Goal: Use online tool/utility: Utilize a website feature to perform a specific function

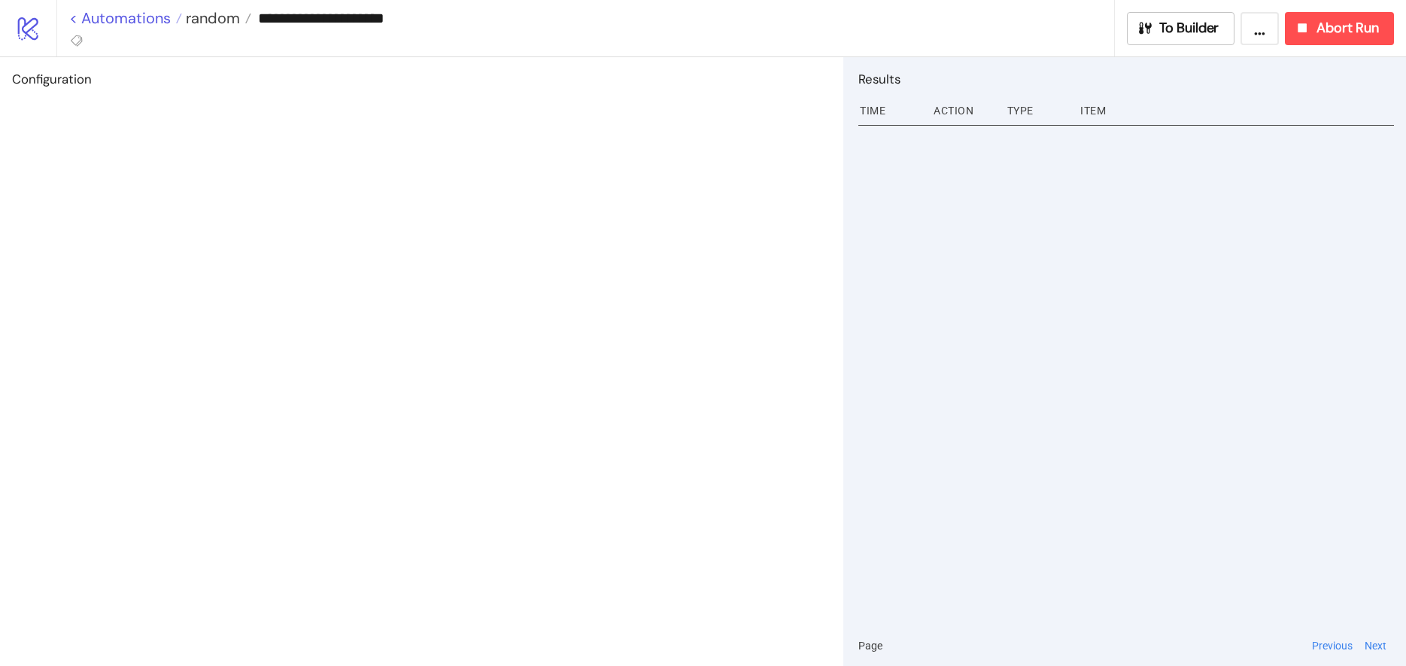
click at [140, 17] on link "< Automations" at bounding box center [125, 18] width 113 height 15
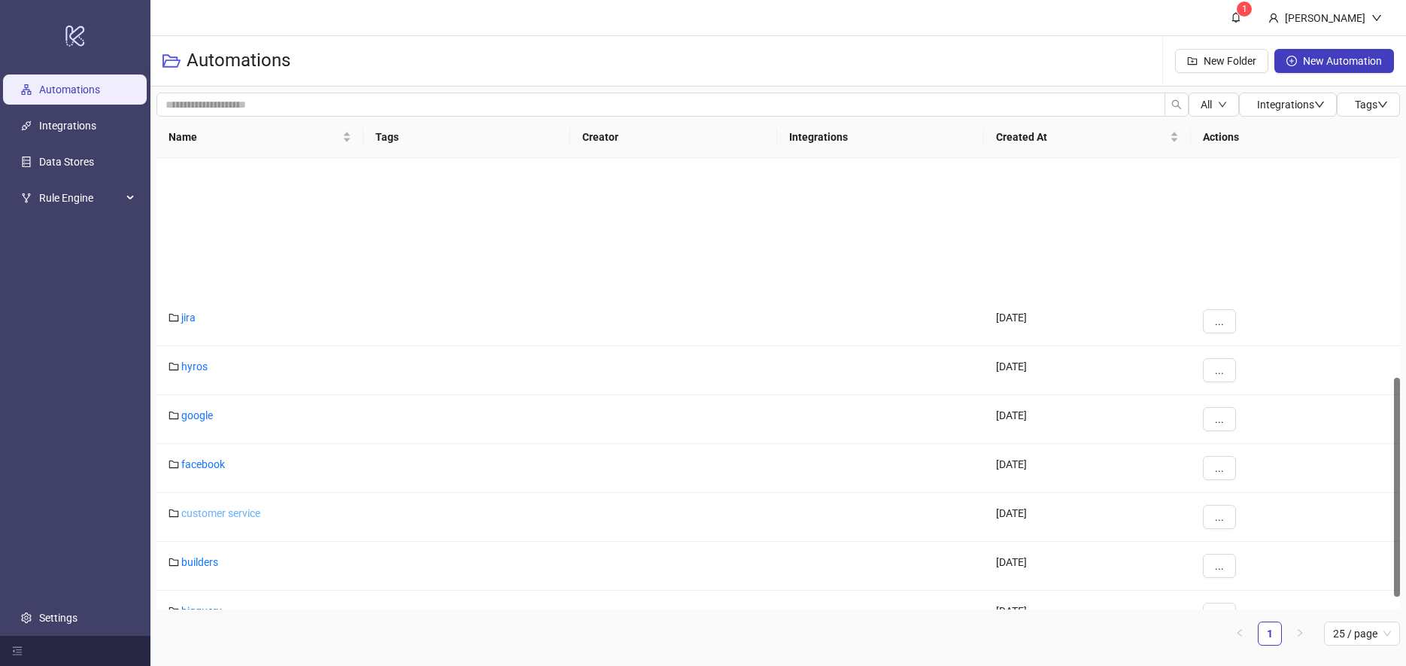
scroll to position [452, 0]
click at [217, 409] on link "builders" at bounding box center [199, 412] width 37 height 12
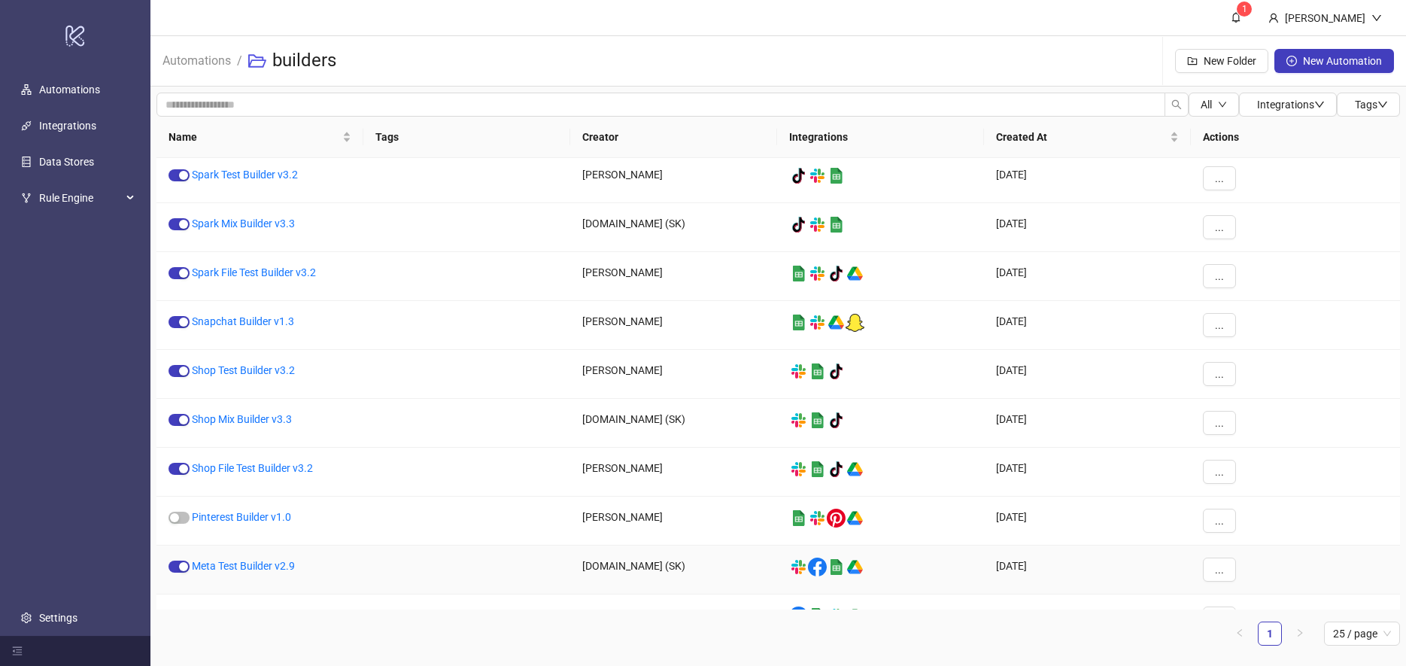
scroll to position [211, 0]
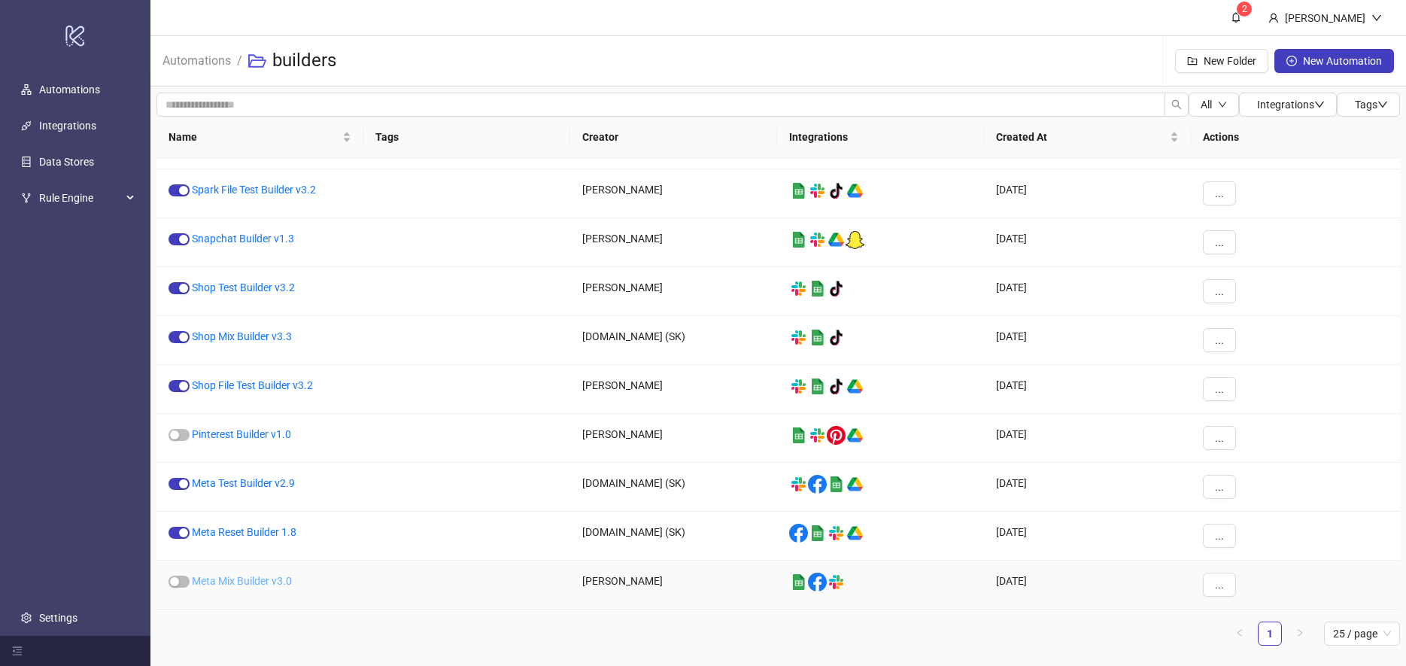
click at [239, 580] on link "Meta Mix Builder v3.0" at bounding box center [242, 581] width 100 height 12
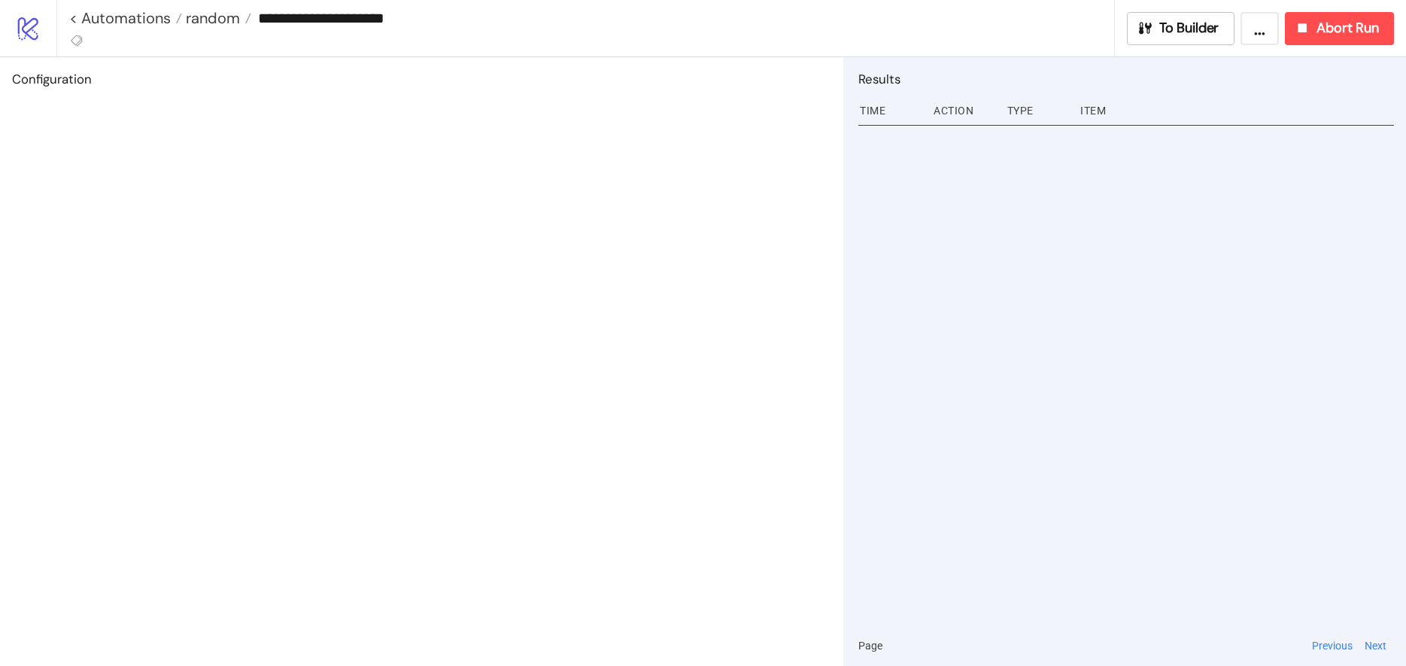
type input "**********"
click at [1162, 34] on span "To Builder" at bounding box center [1190, 28] width 60 height 17
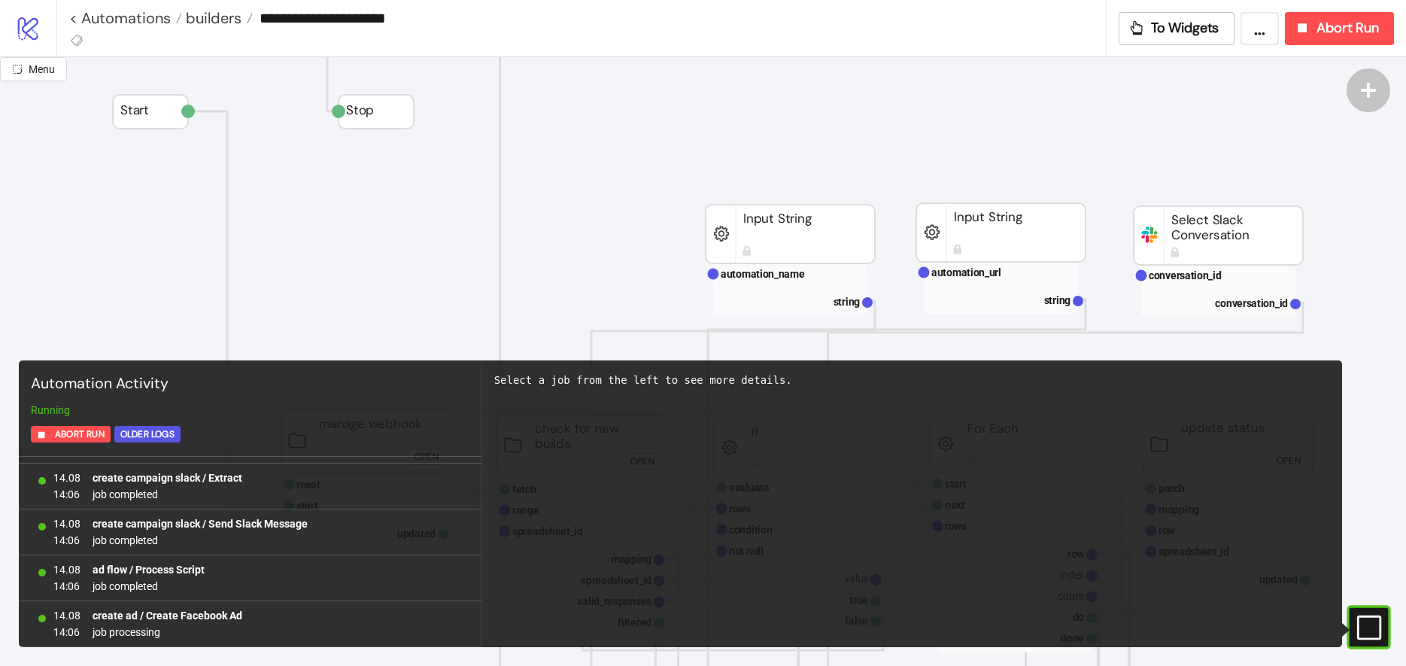
scroll to position [1921, 0]
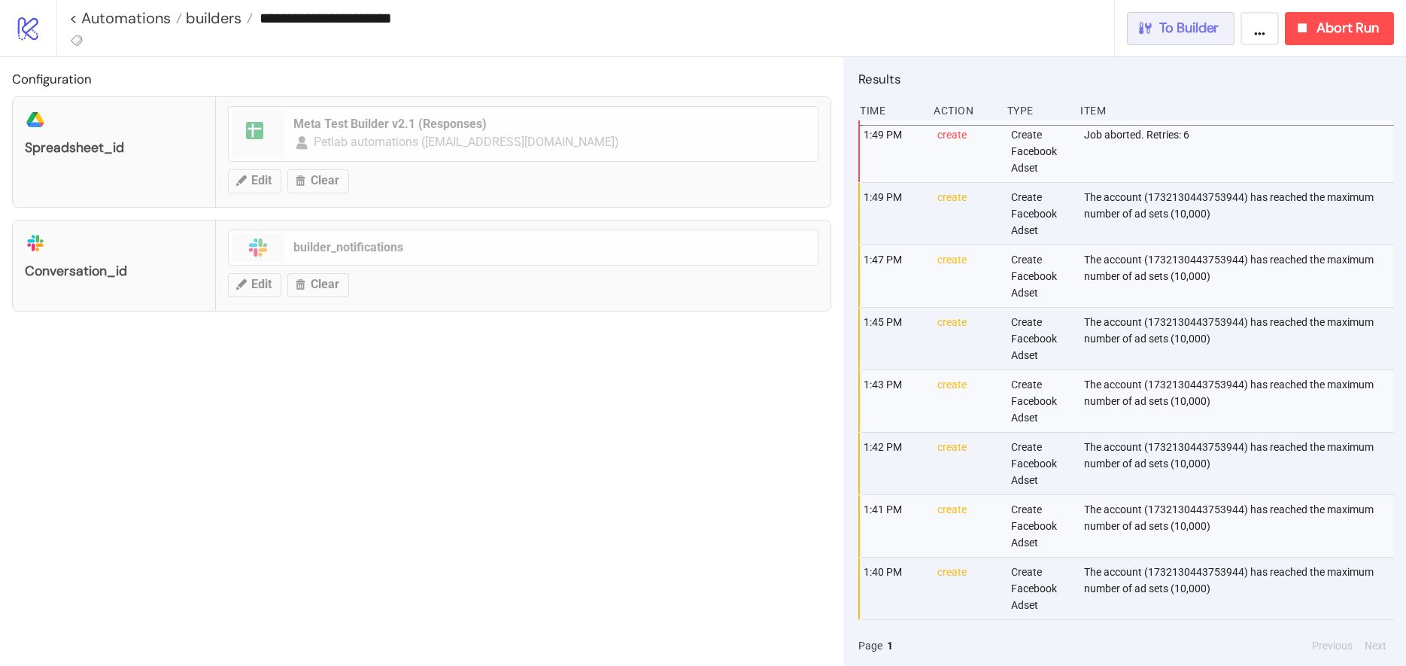
click at [1178, 43] on button "To Builder" at bounding box center [1181, 28] width 108 height 33
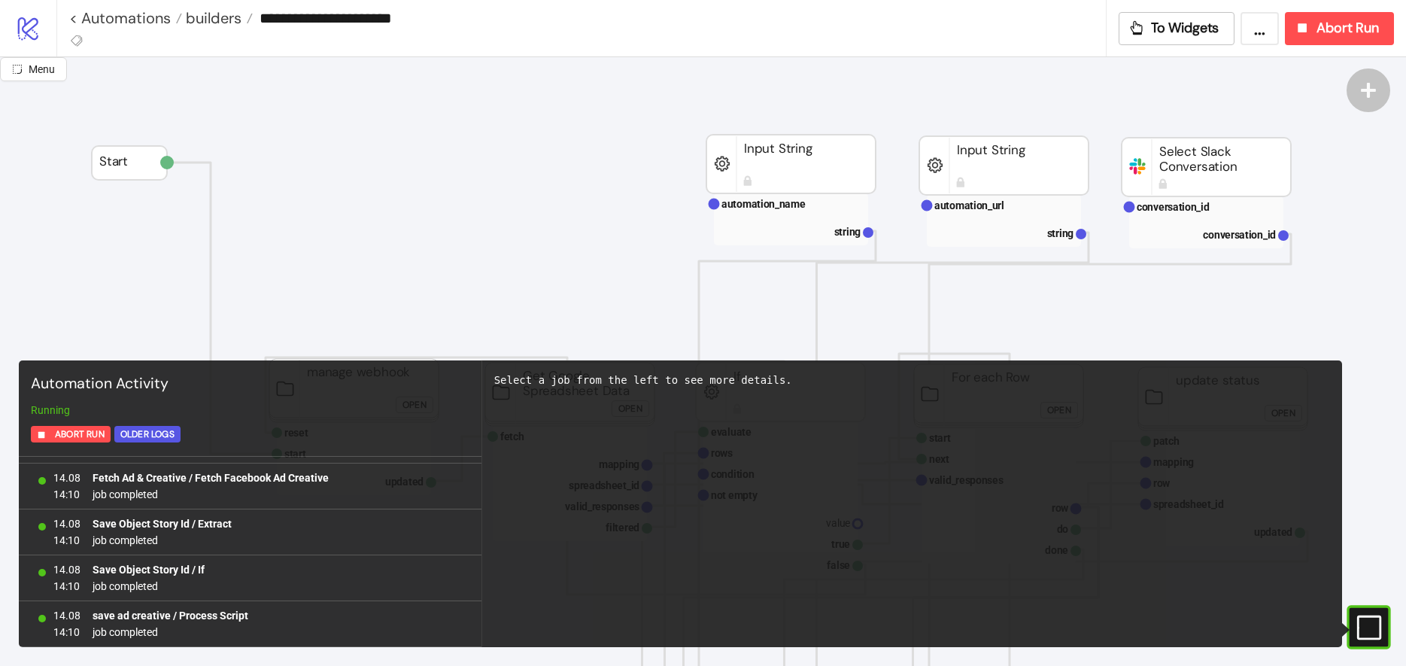
scroll to position [13351, 0]
